Goal: Find specific page/section: Go to known website

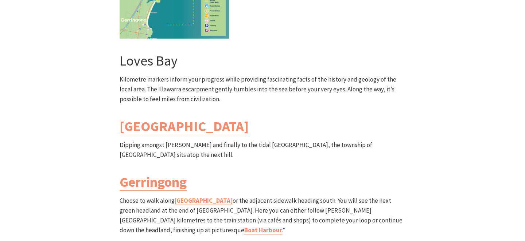
scroll to position [2089, 0]
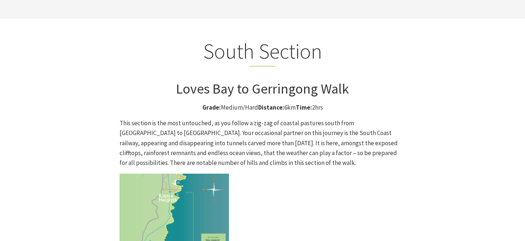
scroll to position [1846, 0]
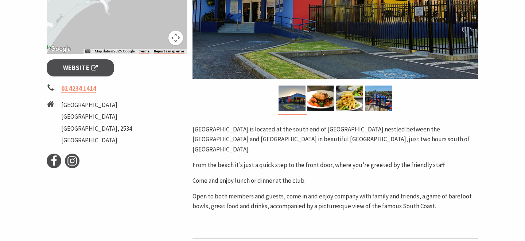
scroll to position [248, 0]
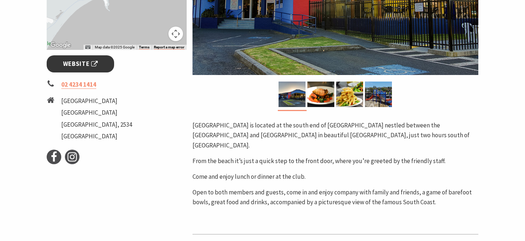
click at [86, 64] on span "Website" at bounding box center [80, 64] width 35 height 10
